Goal: Navigation & Orientation: Find specific page/section

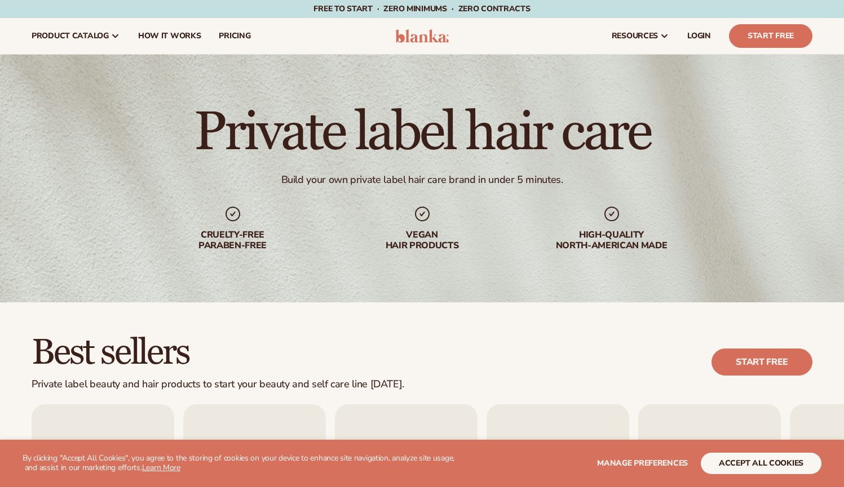
click at [734, 460] on button "accept all cookies" at bounding box center [761, 463] width 121 height 21
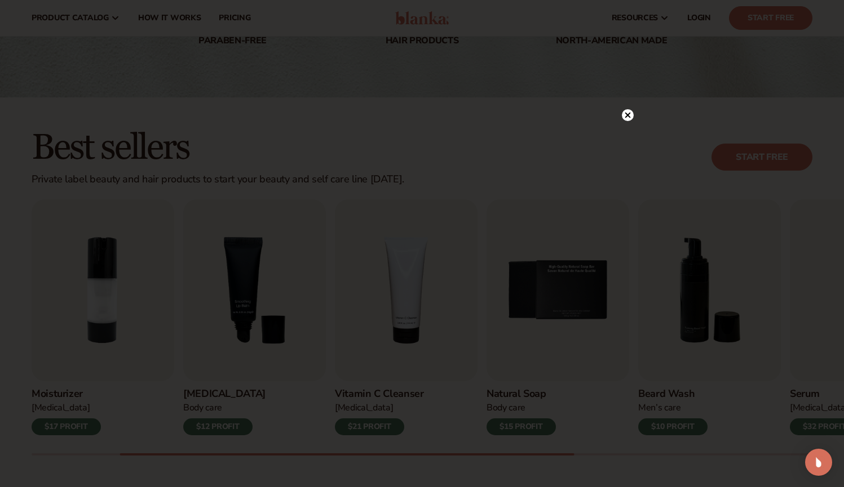
scroll to position [199, 0]
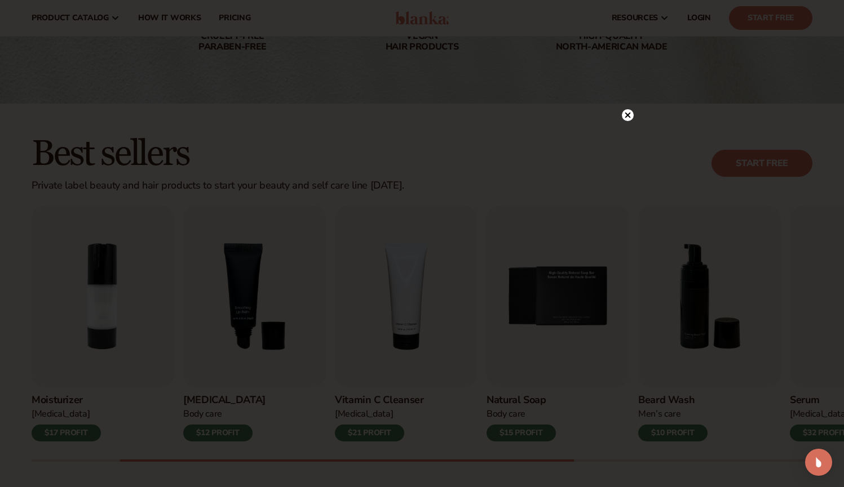
click at [629, 108] on div at bounding box center [628, 115] width 12 height 20
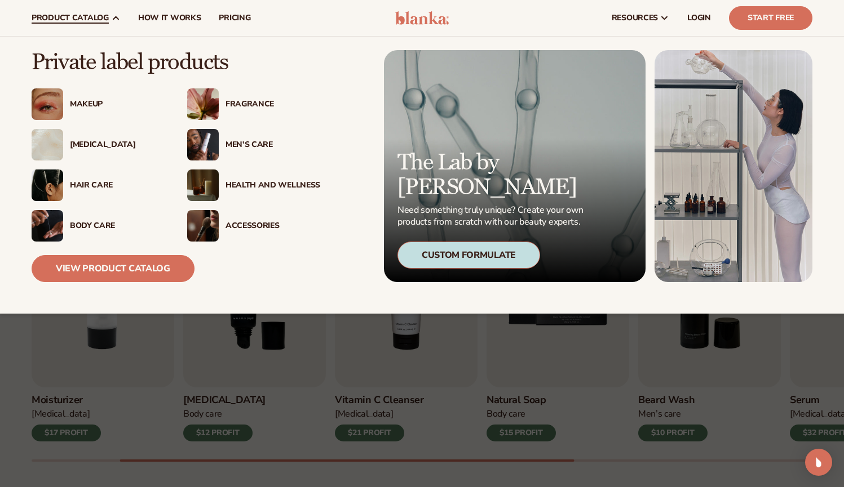
click at [100, 188] on div "Hair Care" at bounding box center [117, 186] width 95 height 10
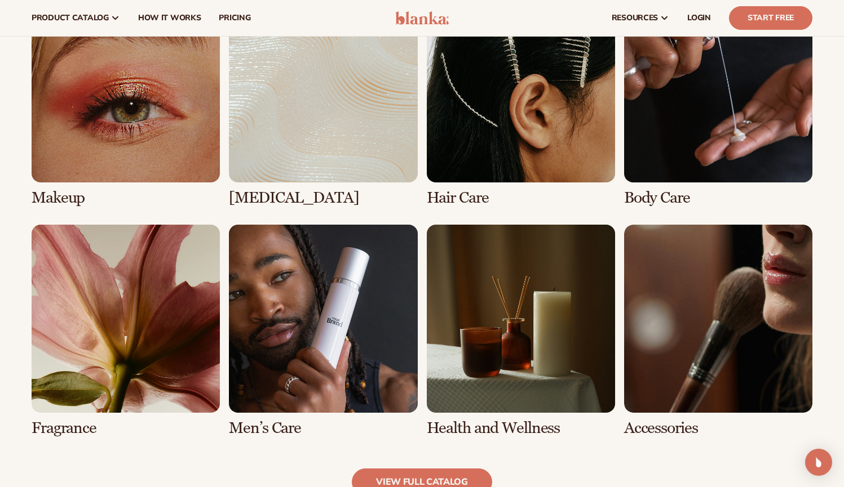
scroll to position [850, 0]
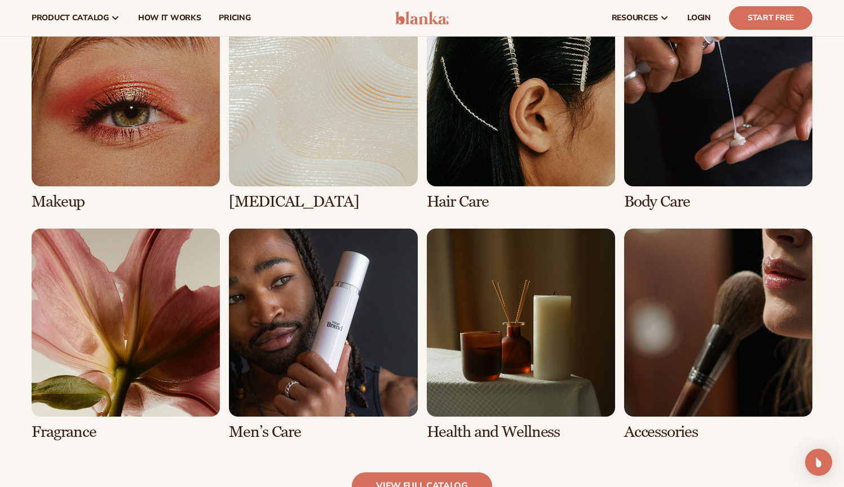
click at [579, 124] on link "3 / 8" at bounding box center [521, 104] width 188 height 212
click at [557, 139] on link "3 / 8" at bounding box center [521, 104] width 188 height 212
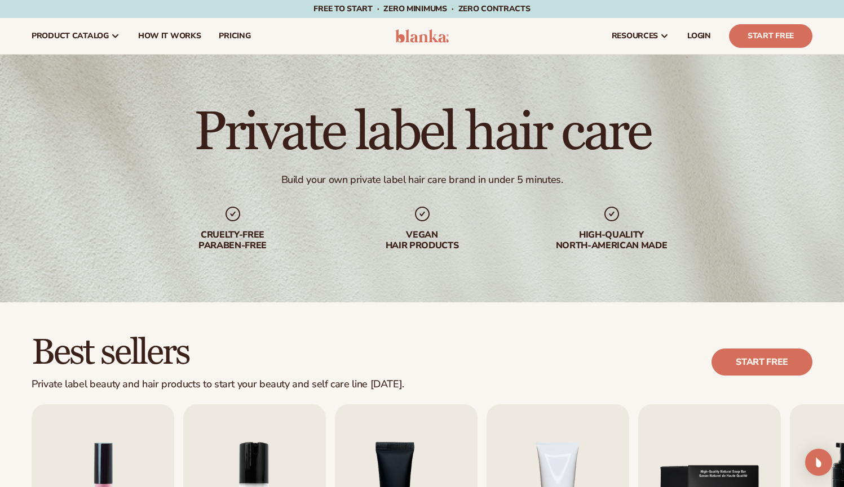
click at [419, 221] on icon at bounding box center [422, 214] width 18 height 18
